Goal: Task Accomplishment & Management: Use online tool/utility

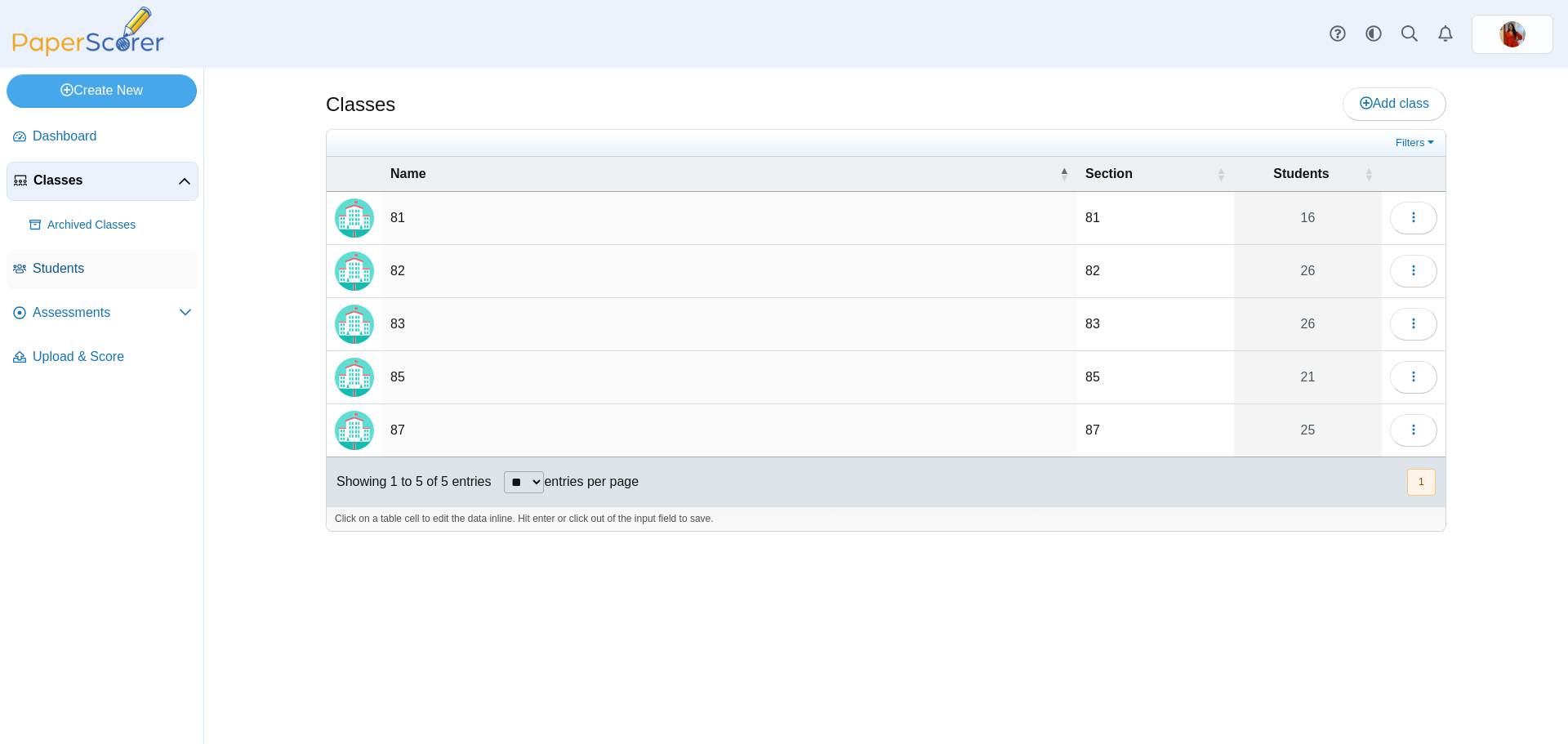
click at [64, 273] on span "Students" at bounding box center [112, 268] width 159 height 18
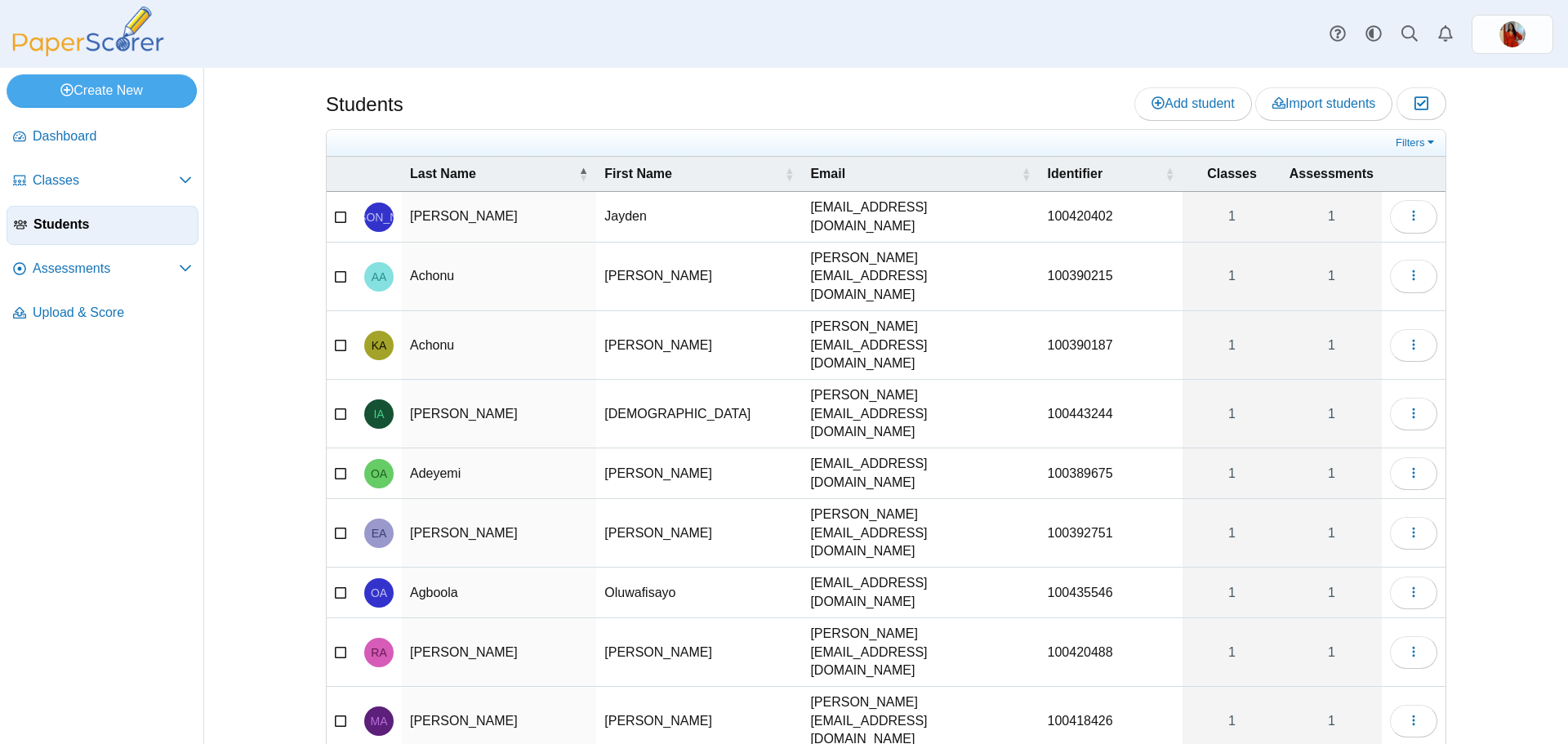
click at [116, 275] on span "Assessments" at bounding box center [105, 268] width 146 height 18
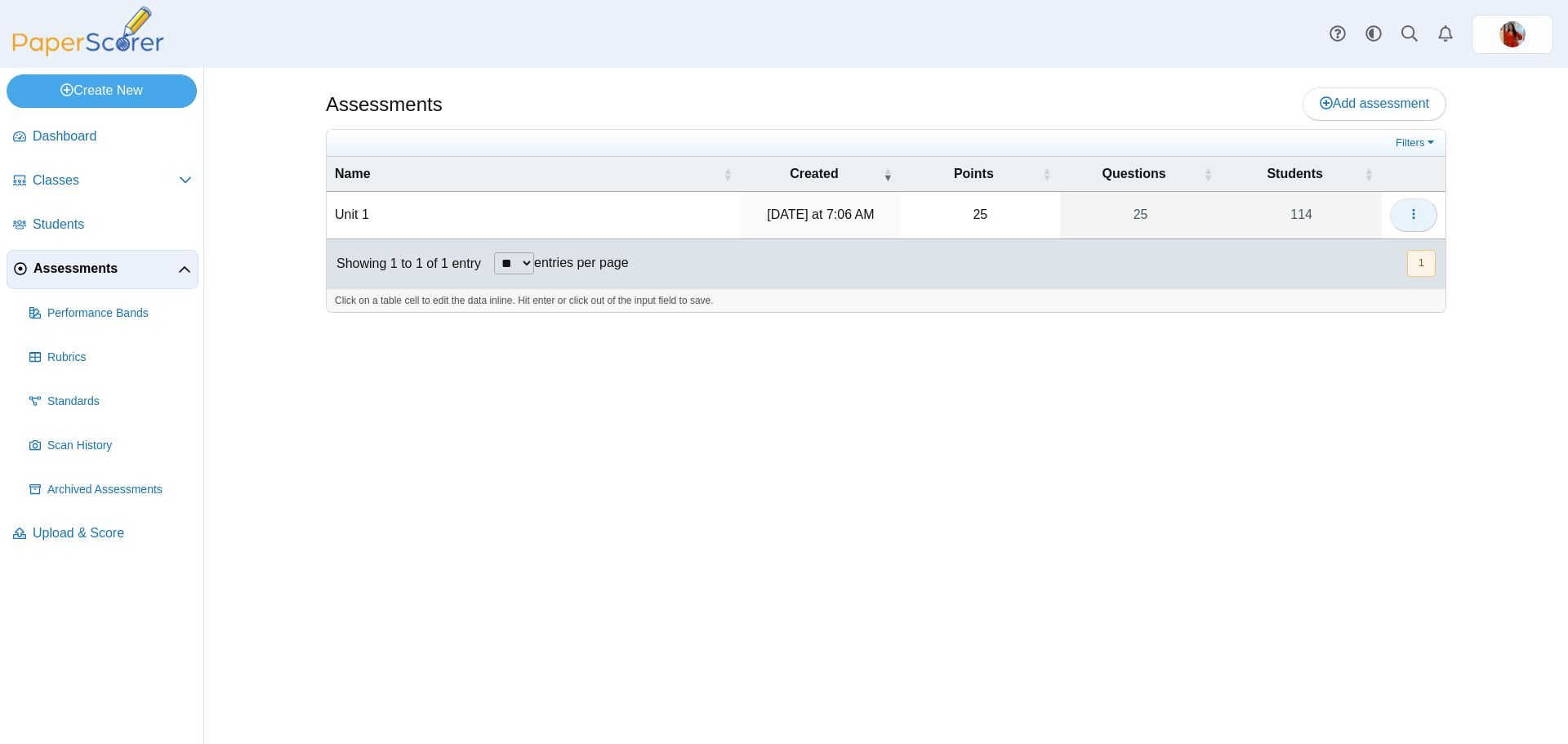
click at [1399, 218] on button "button" at bounding box center [1414, 214] width 47 height 33
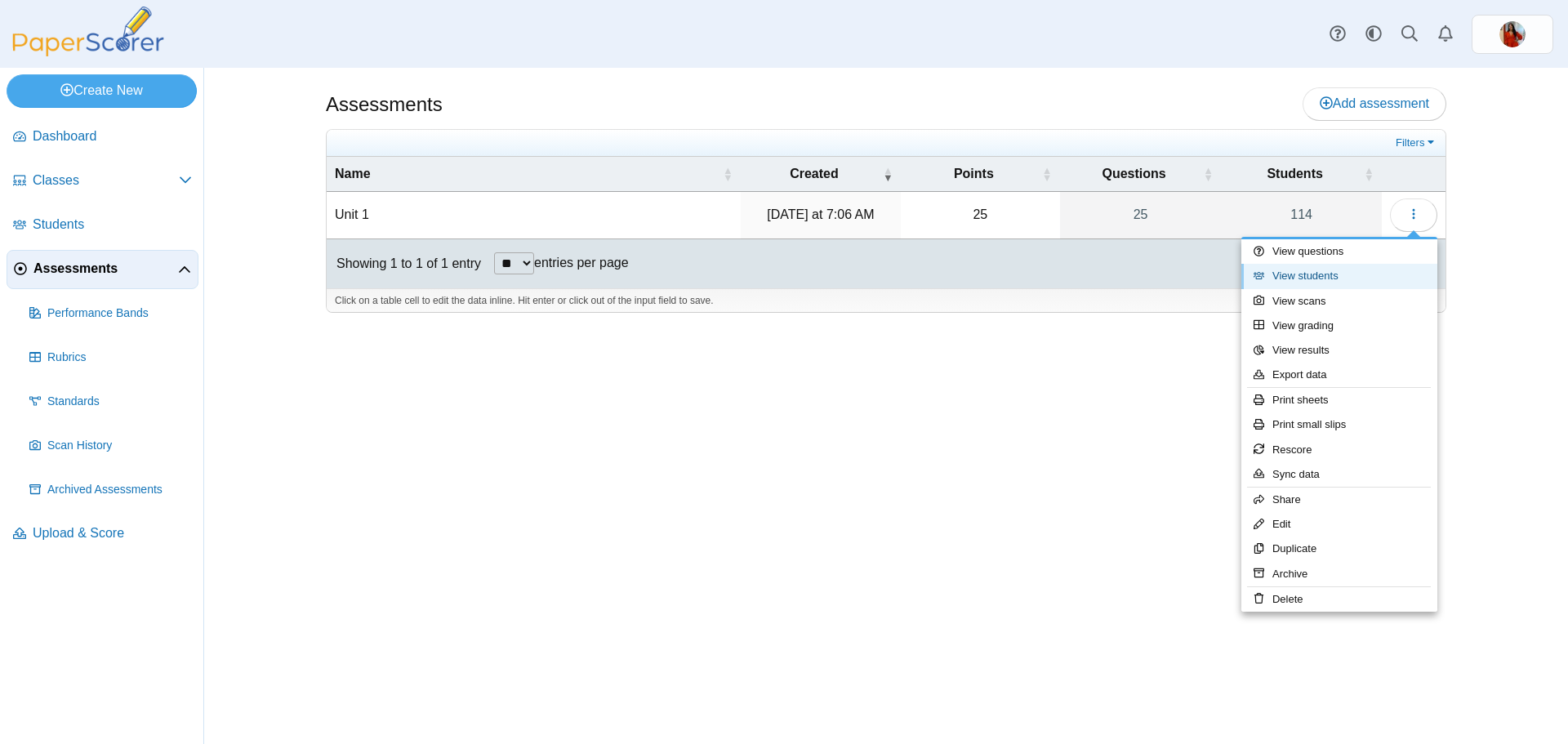
click at [1277, 284] on link "View students" at bounding box center [1339, 276] width 196 height 24
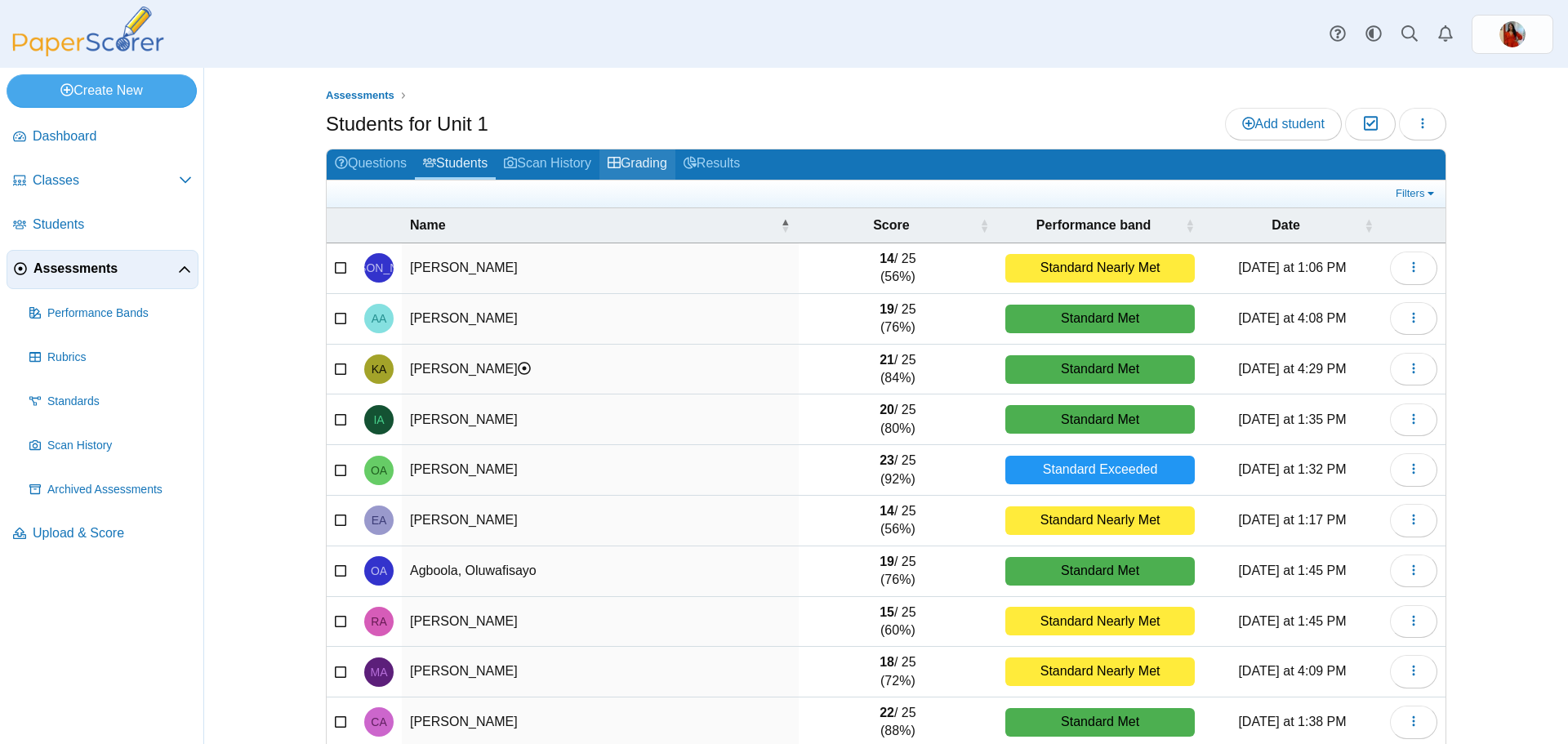
click at [649, 164] on link "Grading" at bounding box center [638, 164] width 76 height 30
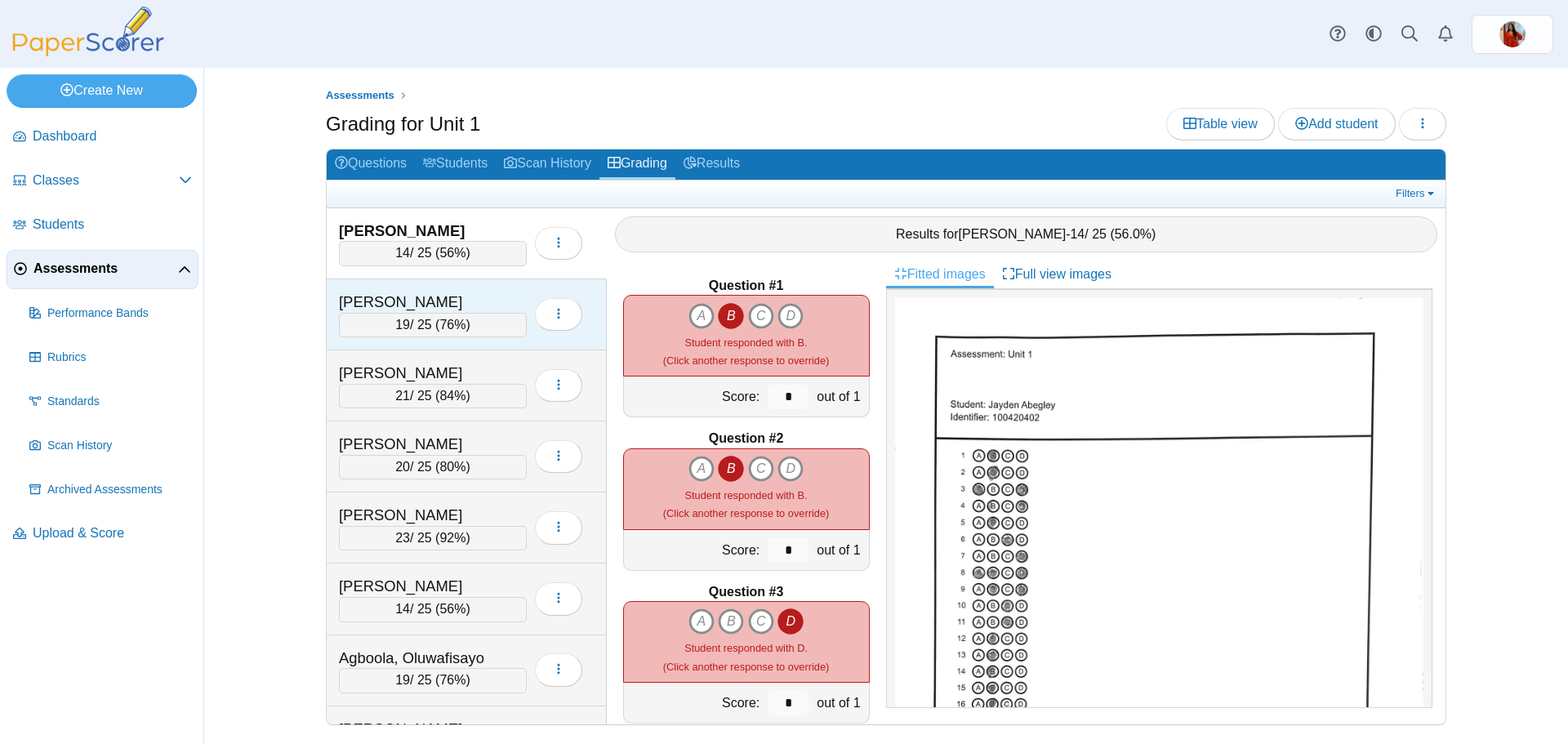
click at [462, 300] on div "Achonu, Audrey" at bounding box center [421, 302] width 164 height 21
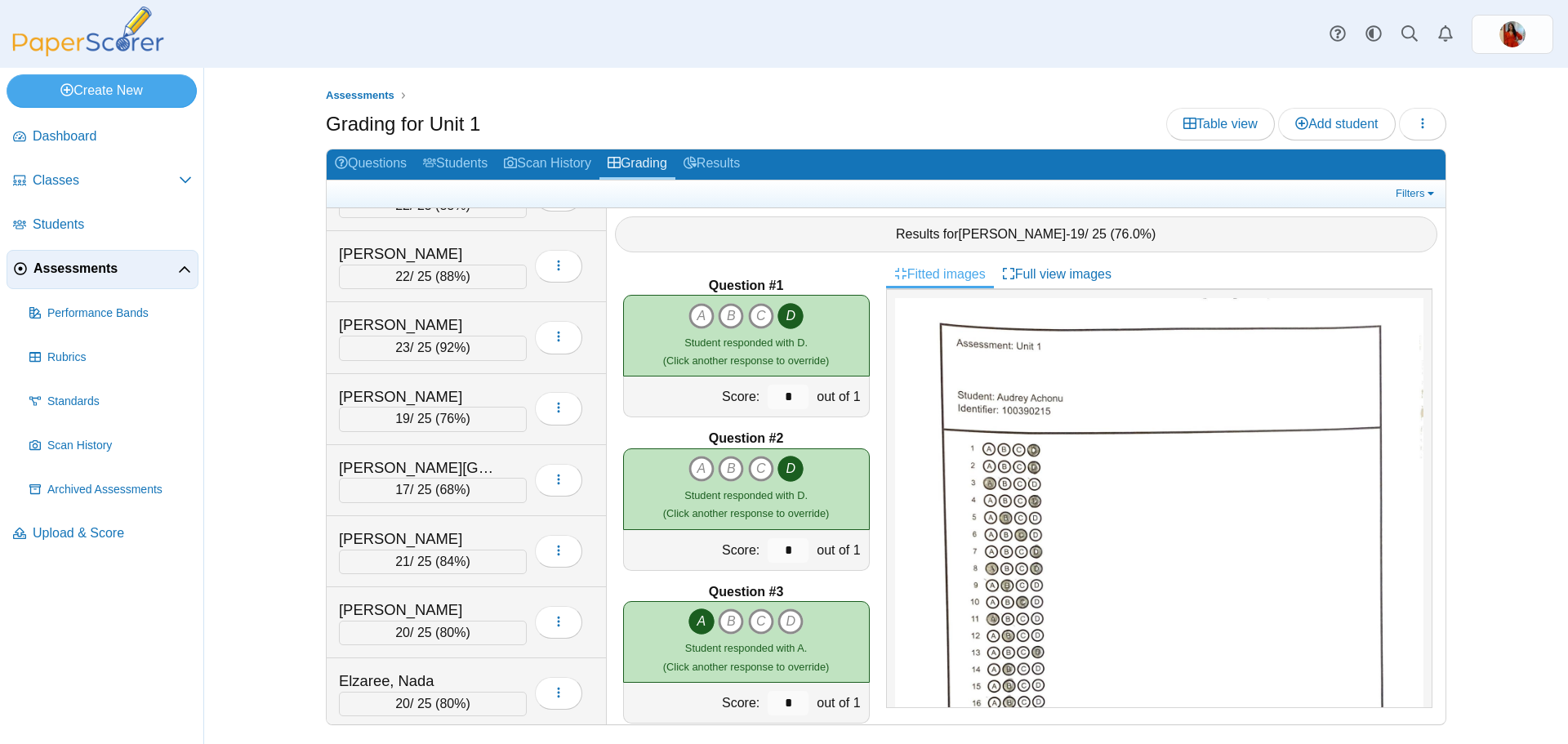
scroll to position [2041, 0]
click at [434, 459] on div "Dembele, Sekou" at bounding box center [421, 466] width 164 height 21
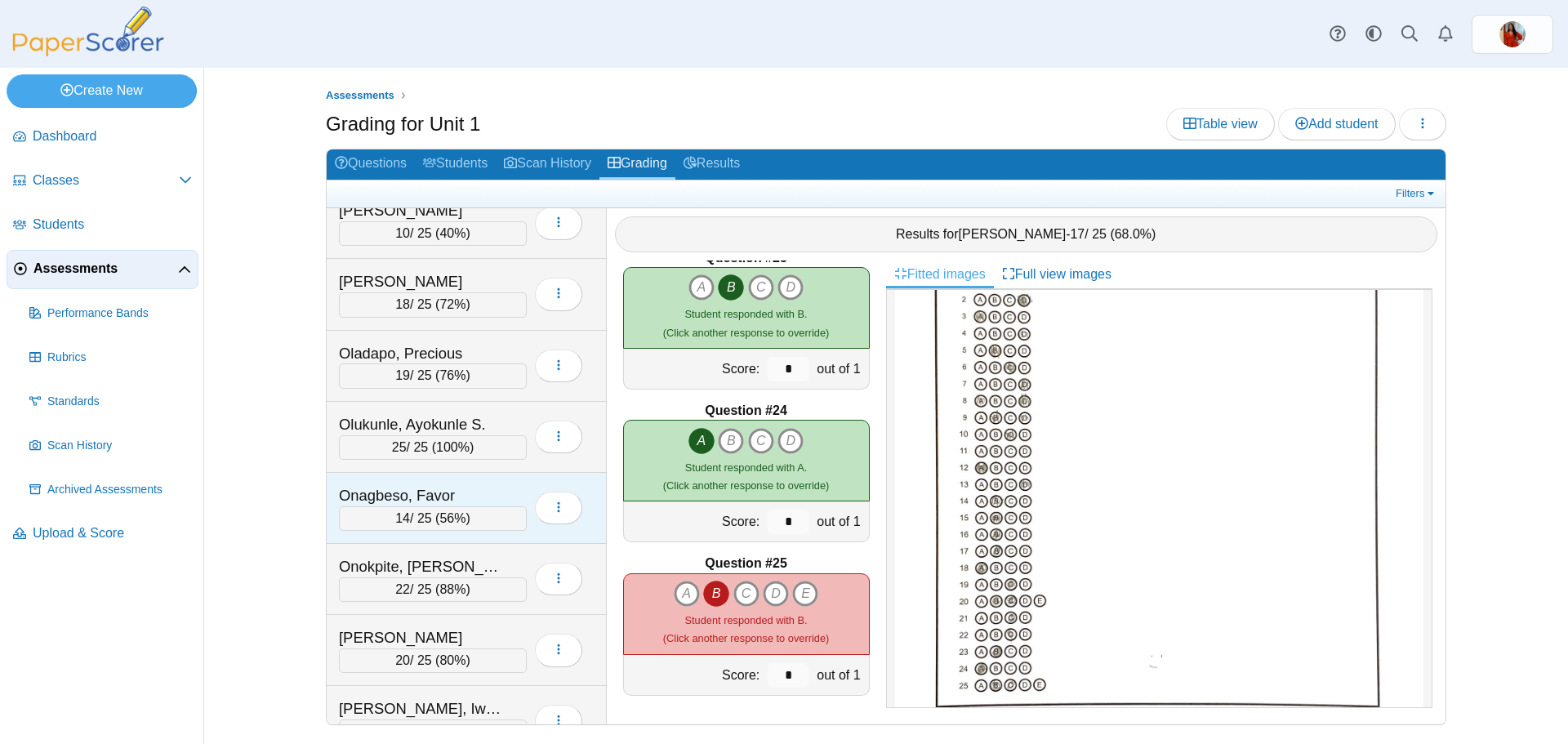
scroll to position [5798, 0]
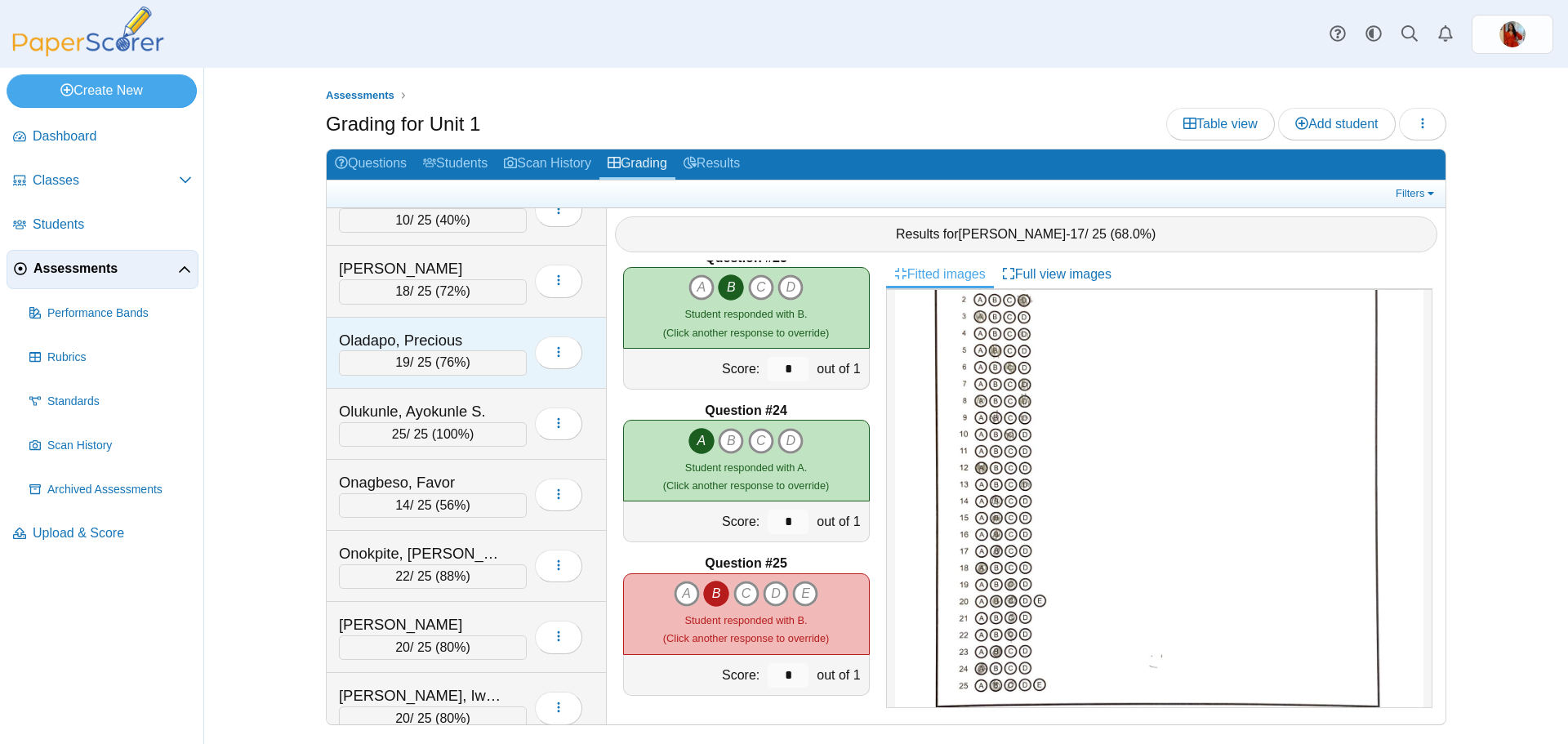
click at [454, 334] on div "Oladapo, Precious" at bounding box center [421, 340] width 164 height 21
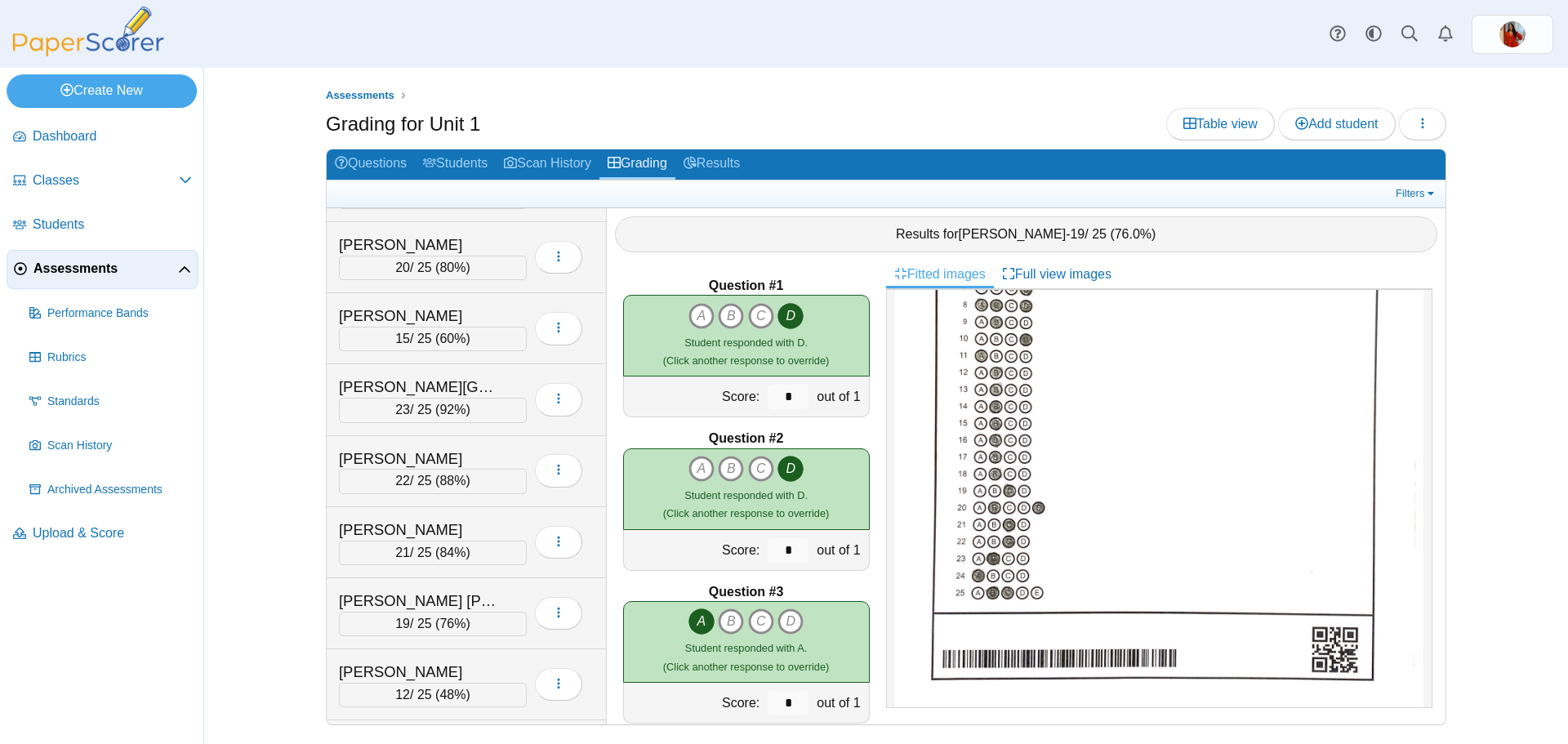
scroll to position [4736, 0]
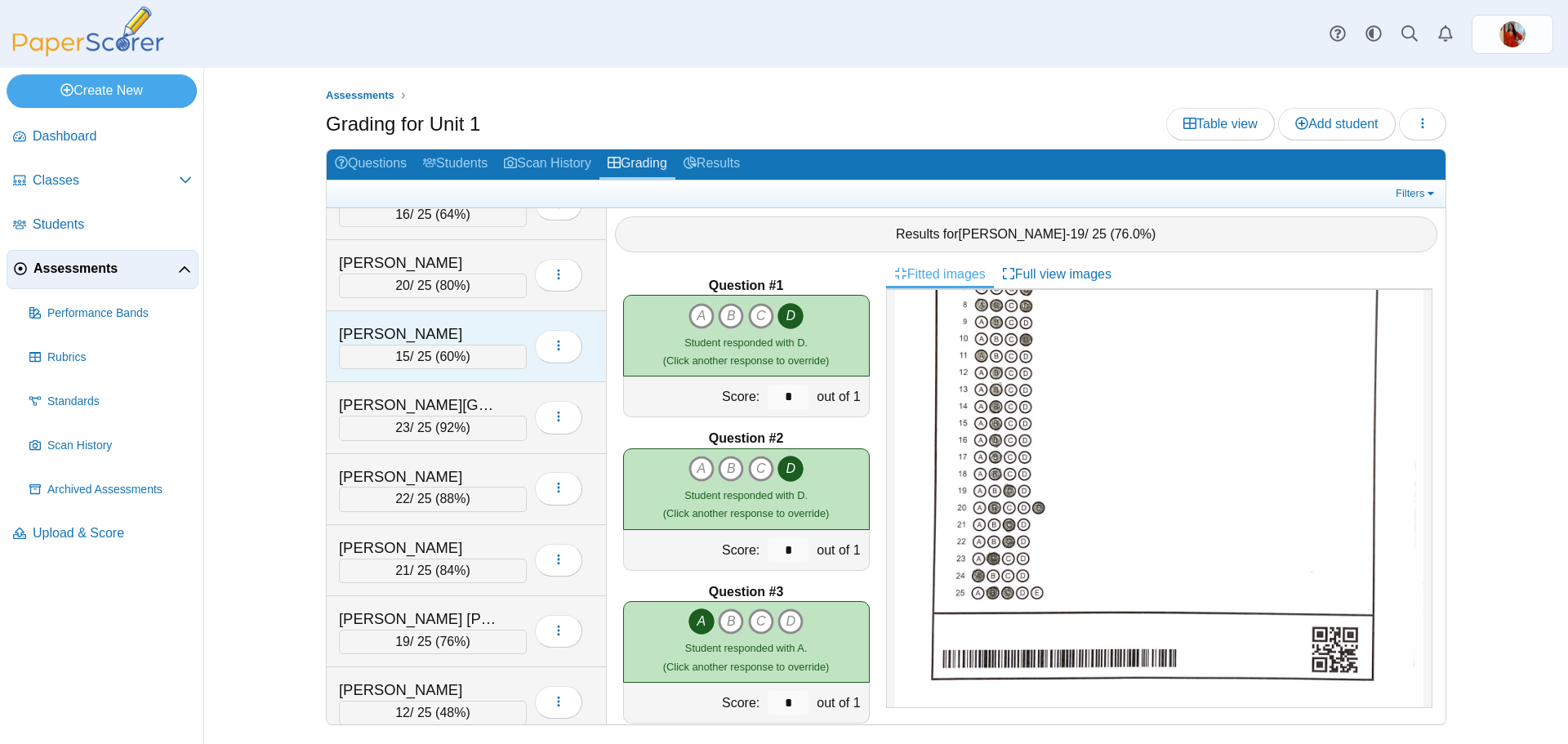
click at [495, 323] on div "Lutchman, Laila 15 / 25 ( 60% ) Loading…" at bounding box center [466, 347] width 280 height 71
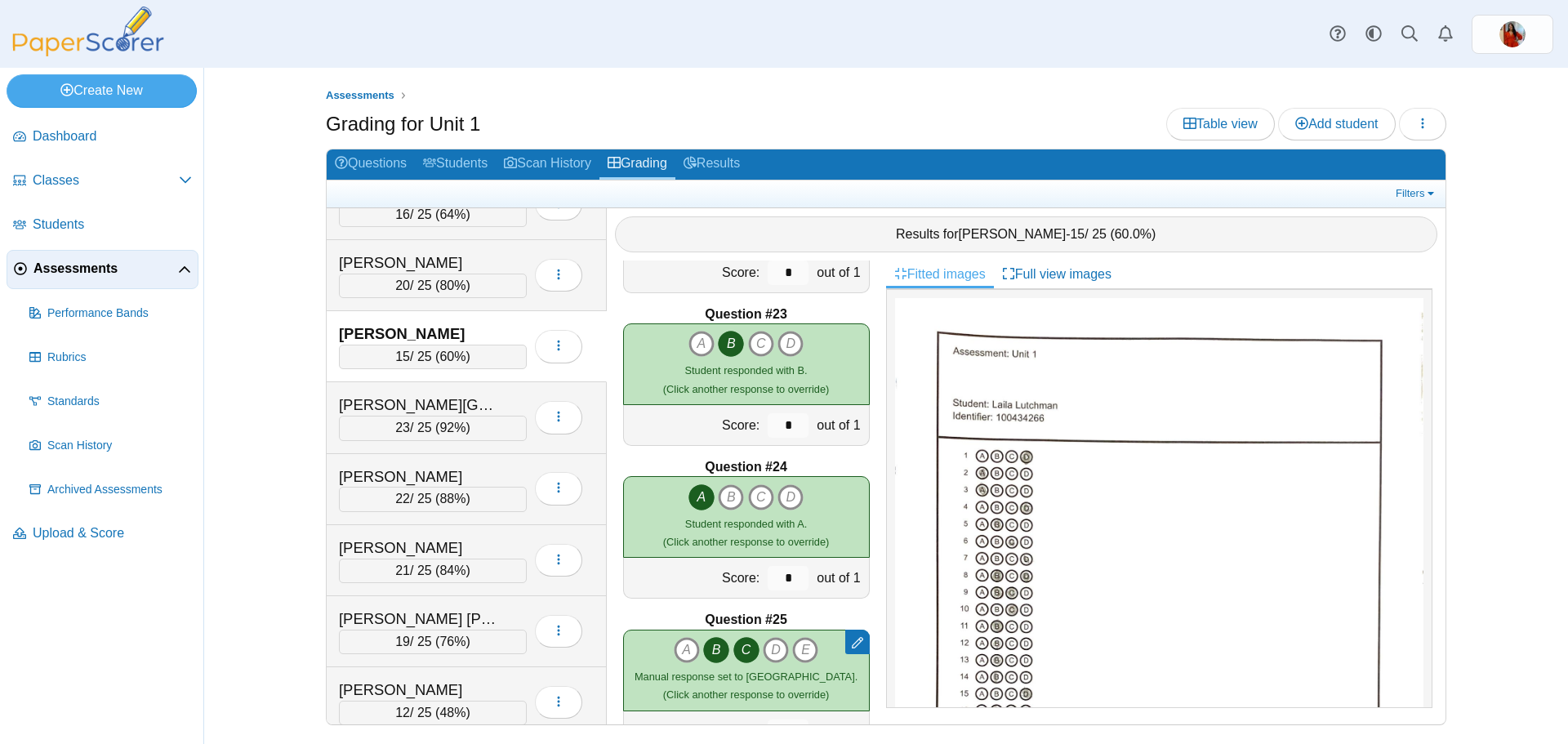
scroll to position [3395, 0]
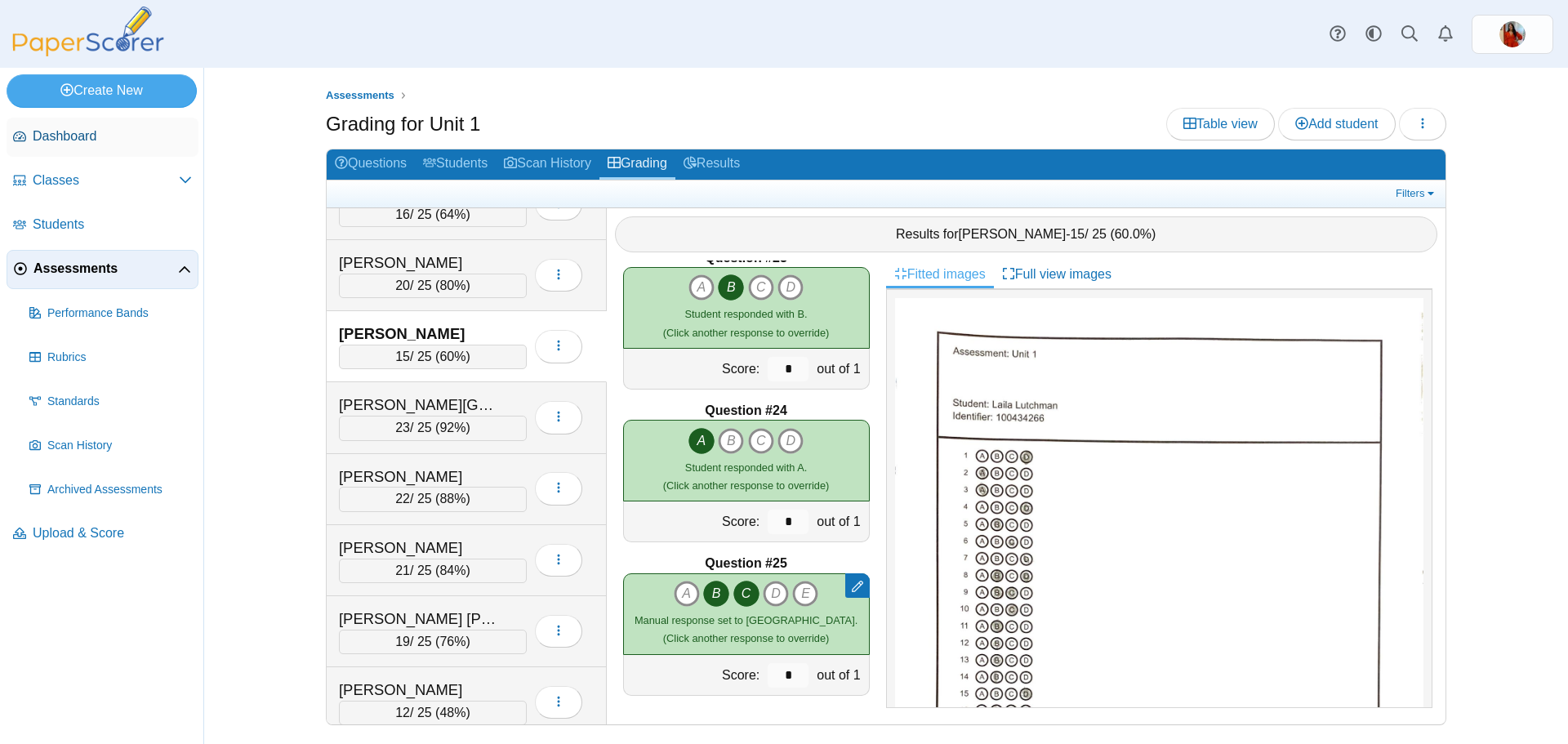
click at [85, 138] on span "Dashboard" at bounding box center [112, 136] width 159 height 18
